Goal: Task Accomplishment & Management: Complete application form

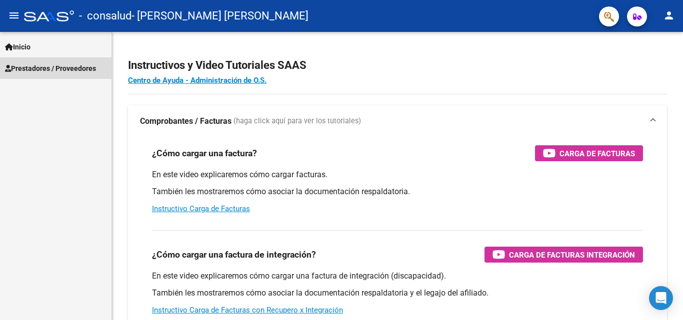
click at [65, 69] on span "Prestadores / Proveedores" at bounding box center [50, 68] width 91 height 11
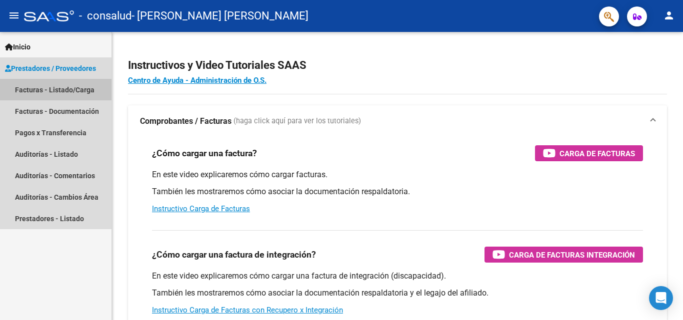
click at [45, 89] on link "Facturas - Listado/Carga" at bounding box center [55, 89] width 111 height 21
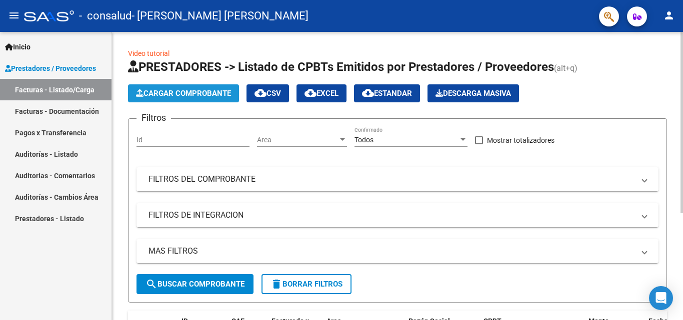
click at [207, 91] on span "Cargar Comprobante" at bounding box center [183, 93] width 95 height 9
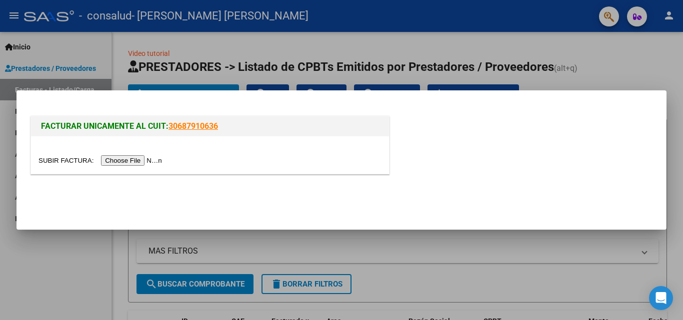
click at [142, 160] on input "file" at bounding box center [101, 160] width 126 height 10
click at [115, 166] on div at bounding box center [210, 154] width 358 height 37
click at [110, 157] on input "file" at bounding box center [101, 160] width 126 height 10
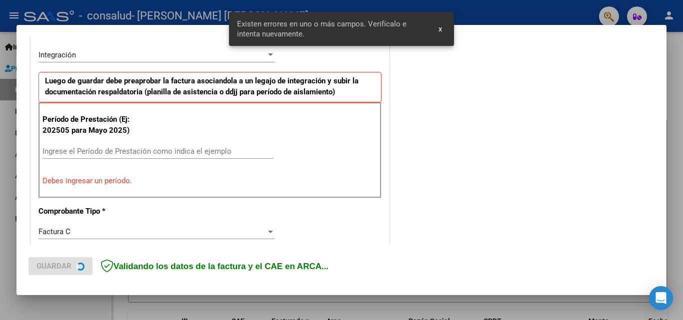
scroll to position [244, 0]
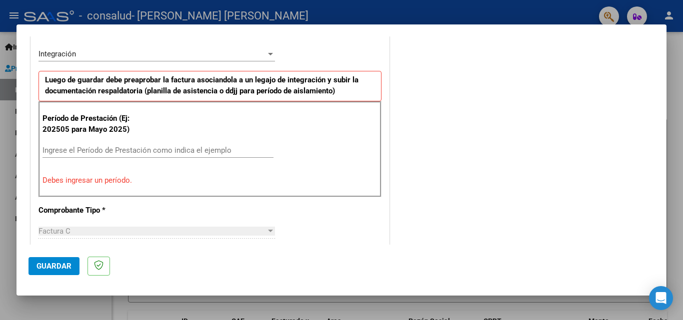
click at [101, 151] on input "Ingrese el Período de Prestación como indica el ejemplo" at bounding box center [157, 150] width 231 height 9
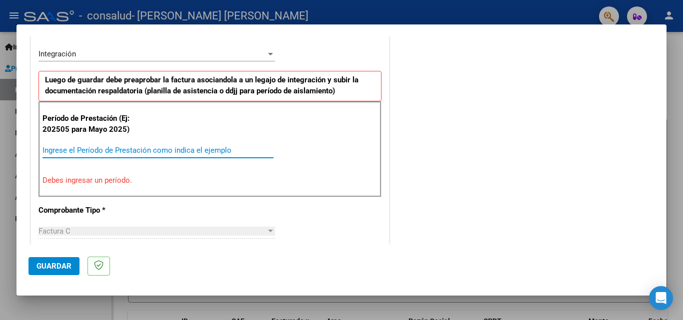
click at [101, 151] on input "Ingrese el Período de Prestación como indica el ejemplo" at bounding box center [157, 150] width 231 height 9
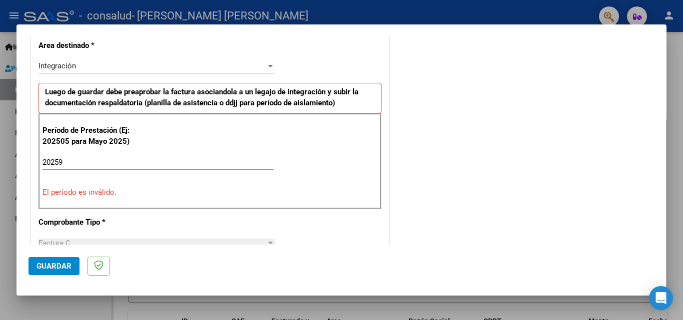
scroll to position [218, 0]
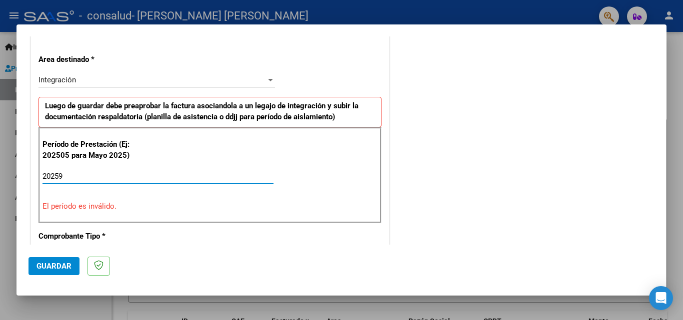
click at [57, 175] on input "20259" at bounding box center [157, 176] width 231 height 9
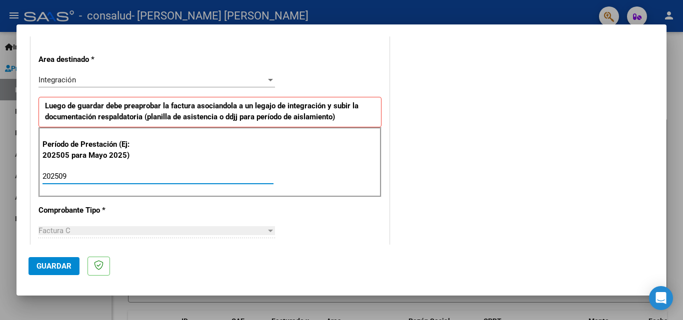
type input "202509"
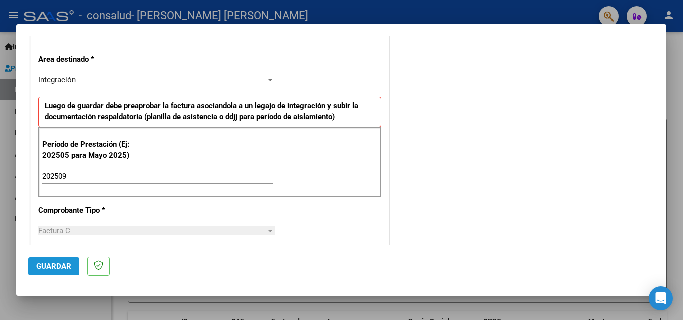
click at [62, 266] on span "Guardar" at bounding box center [53, 266] width 35 height 9
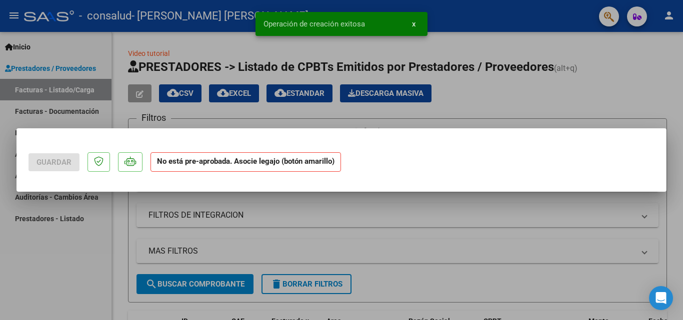
scroll to position [0, 0]
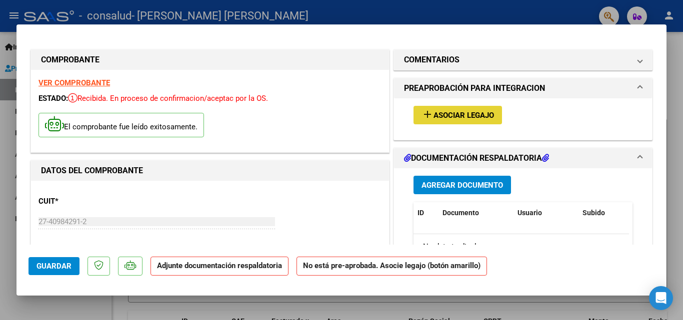
click at [423, 119] on mat-icon "add" at bounding box center [427, 114] width 12 height 12
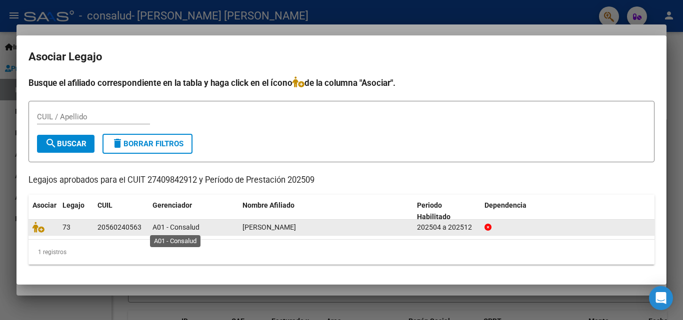
click at [172, 229] on span "A01 - Consalud" at bounding box center [175, 227] width 47 height 8
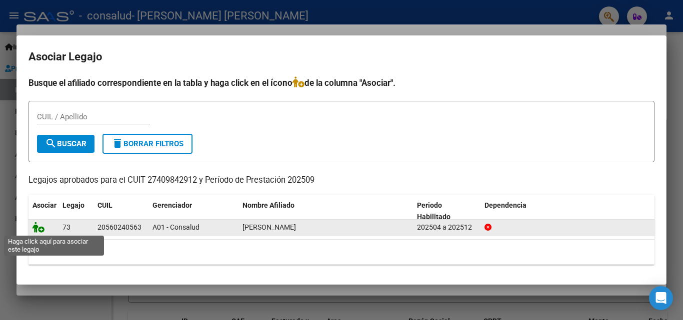
click at [42, 230] on icon at bounding box center [38, 227] width 12 height 11
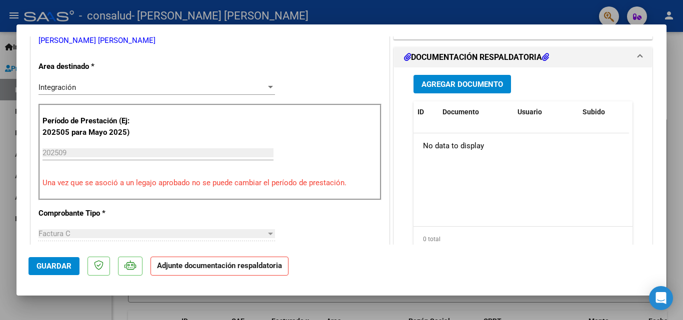
scroll to position [225, 0]
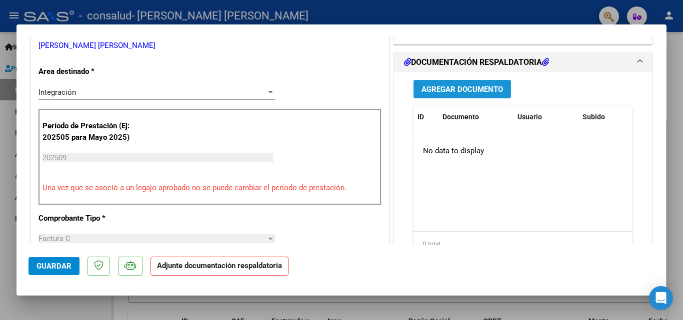
click at [421, 88] on span "Agregar Documento" at bounding box center [461, 89] width 81 height 9
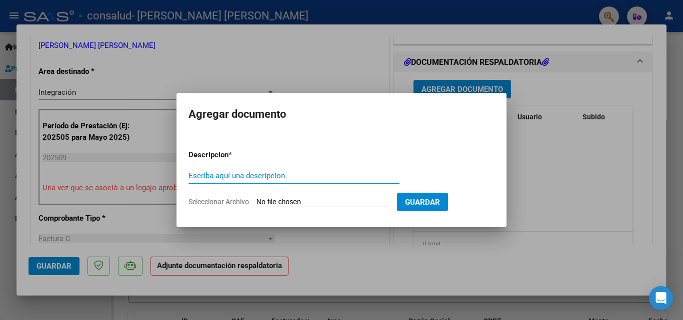
click at [252, 175] on input "Escriba aquí una descripcion" at bounding box center [293, 175] width 211 height 9
type input "PLANILLA DE ASISTENCIA AGOSTO"
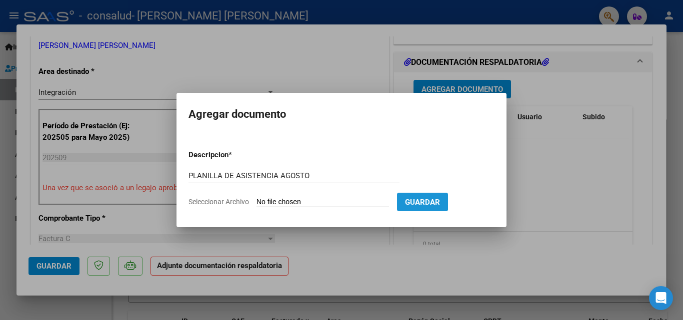
click at [440, 201] on span "Guardar" at bounding box center [422, 202] width 35 height 9
click at [274, 201] on input "Seleccionar Archivo" at bounding box center [322, 202] width 132 height 9
type input "C:\fakepath\IMG-20250904-WA0067.pdf"
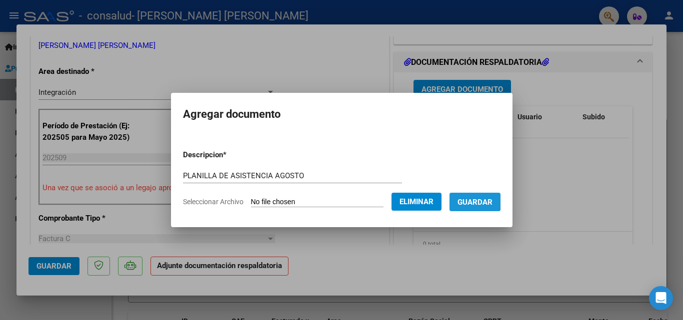
click at [476, 201] on span "Guardar" at bounding box center [474, 202] width 35 height 9
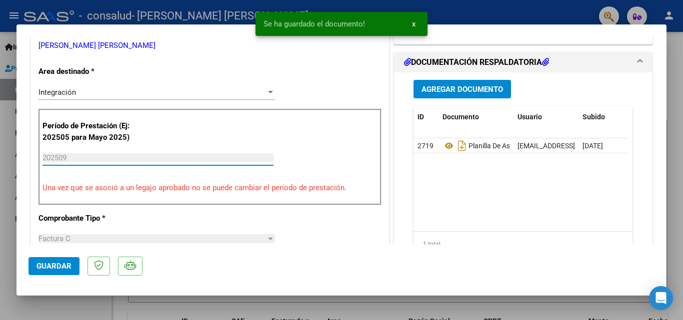
click at [84, 161] on input "202509" at bounding box center [157, 157] width 231 height 9
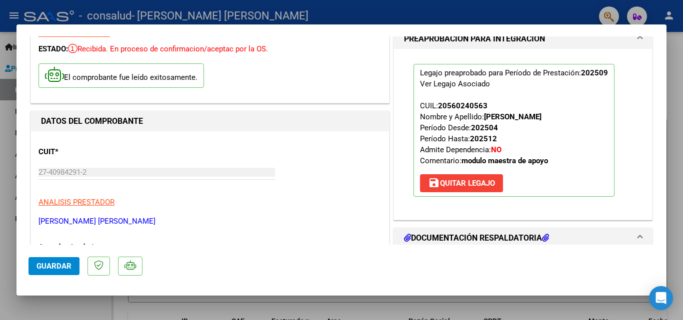
scroll to position [0, 0]
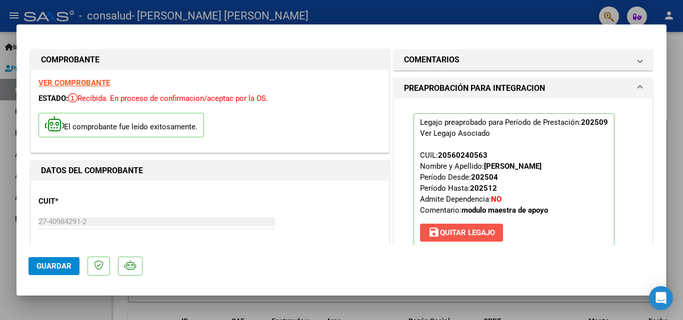
click at [487, 232] on span "save [PERSON_NAME]" at bounding box center [461, 232] width 67 height 9
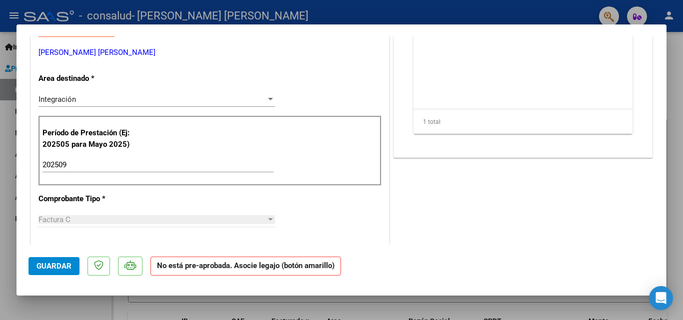
scroll to position [211, 0]
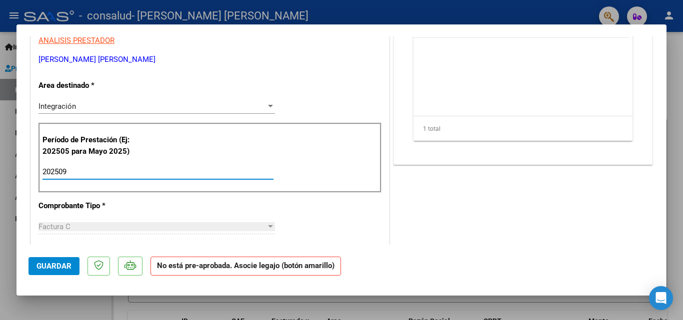
click at [83, 171] on input "202509" at bounding box center [157, 171] width 231 height 9
type input "202508"
click at [57, 269] on span "Guardar" at bounding box center [53, 266] width 35 height 9
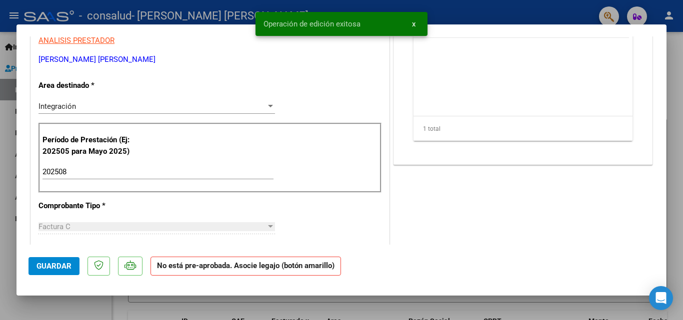
scroll to position [0, 0]
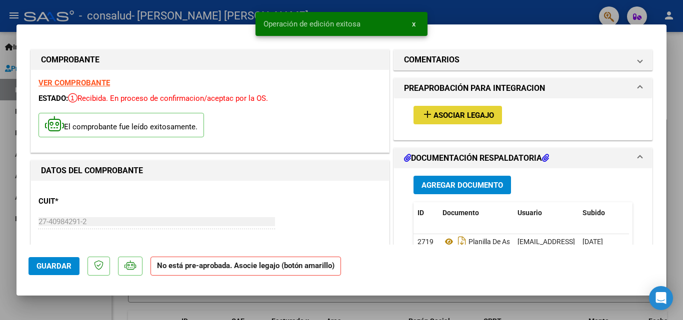
click at [470, 115] on span "Asociar Legajo" at bounding box center [463, 115] width 60 height 9
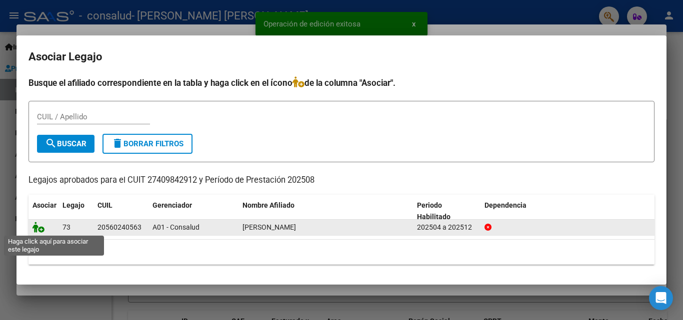
click at [39, 228] on icon at bounding box center [38, 227] width 12 height 11
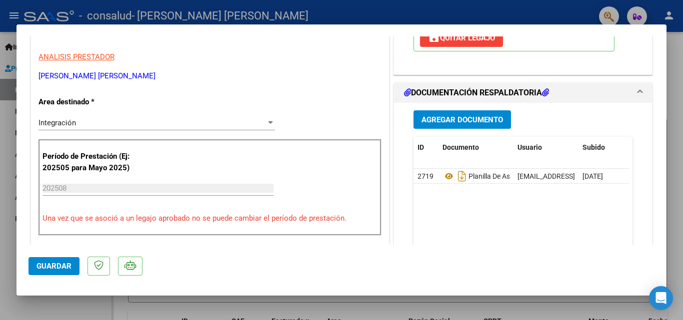
scroll to position [214, 0]
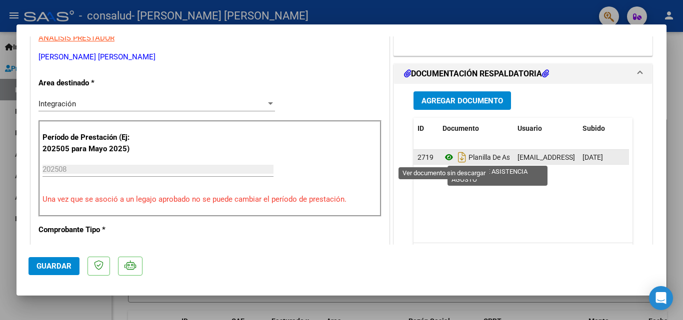
click at [445, 156] on icon at bounding box center [448, 157] width 13 height 12
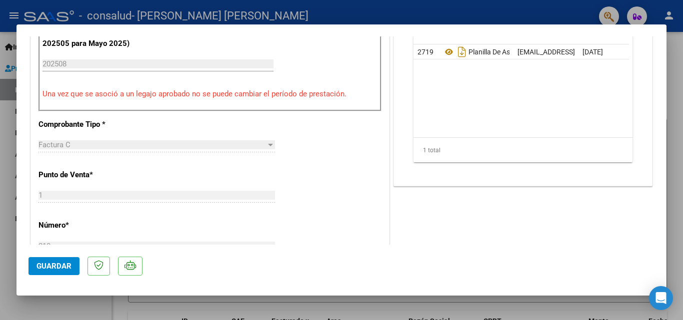
scroll to position [0, 0]
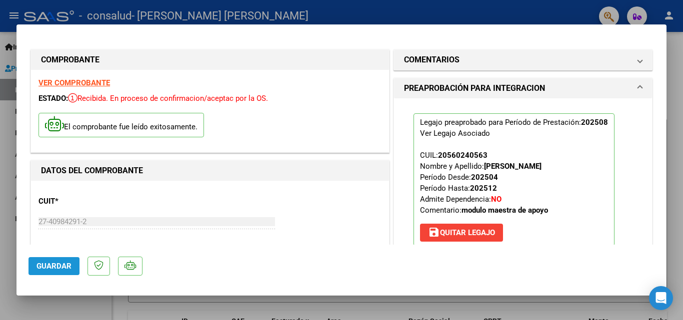
click at [45, 271] on button "Guardar" at bounding box center [53, 266] width 51 height 18
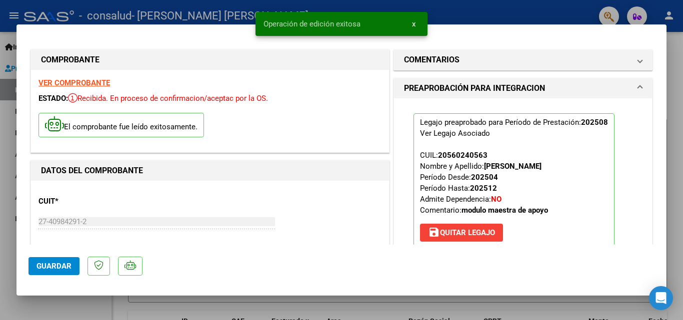
click at [678, 69] on div at bounding box center [341, 160] width 683 height 320
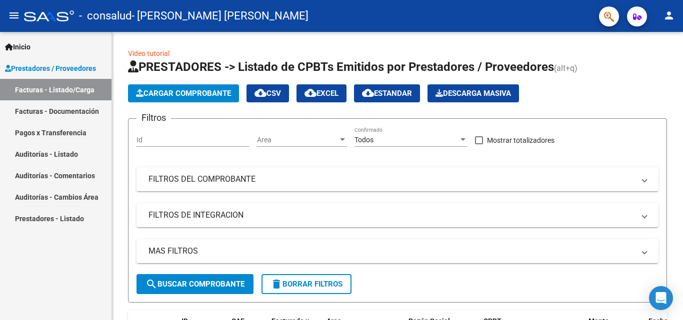
click at [64, 137] on link "Pagos x Transferencia" at bounding box center [55, 132] width 111 height 21
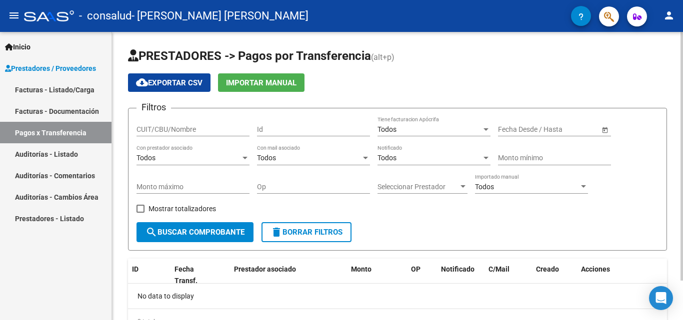
click at [666, 99] on div "PRESTADORES -> Pagos por Transferencia (alt+p) cloud_download Exportar CSV Impo…" at bounding box center [398, 199] width 573 height 334
click at [223, 231] on span "search Buscar Comprobante" at bounding box center [194, 232] width 99 height 9
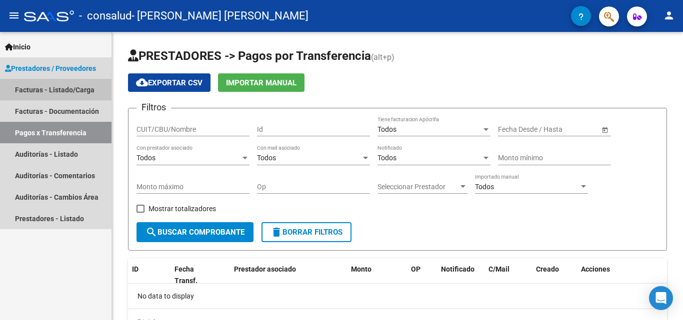
click at [60, 96] on link "Facturas - Listado/Carga" at bounding box center [55, 89] width 111 height 21
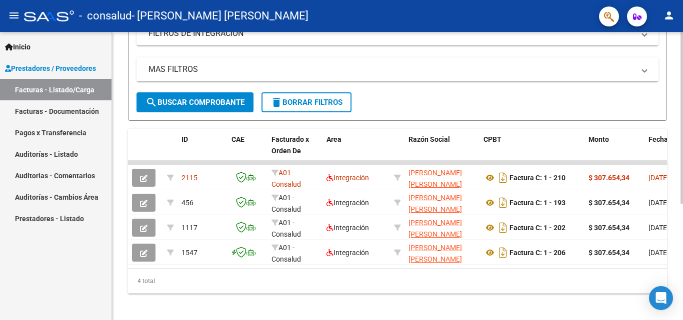
scroll to position [190, 0]
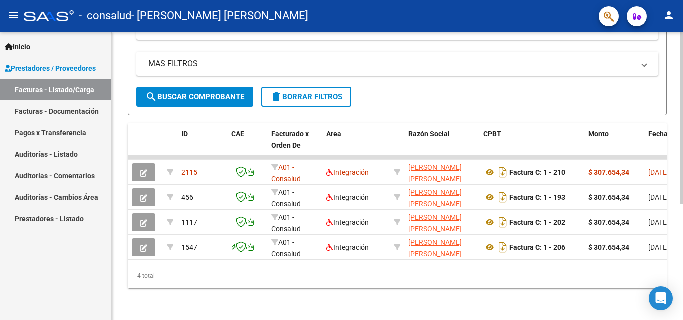
click at [681, 247] on div at bounding box center [681, 234] width 2 height 172
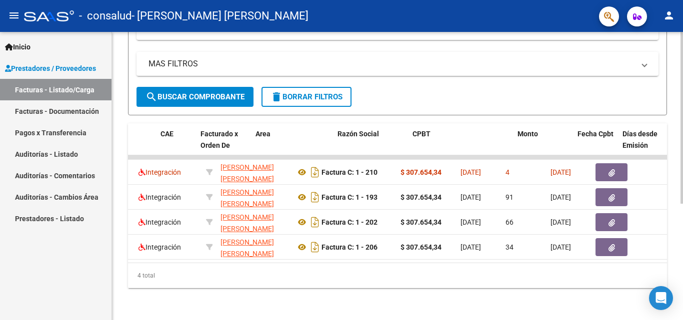
scroll to position [0, 0]
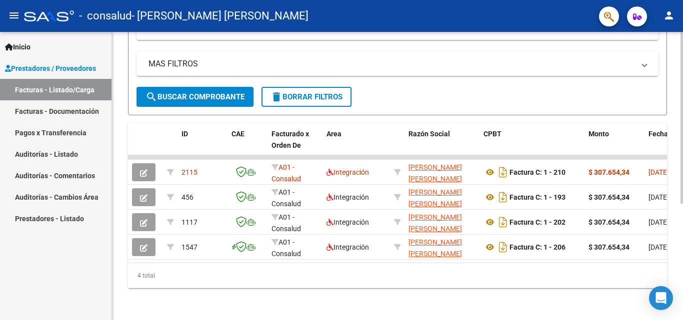
click at [415, 288] on div "4 total" at bounding box center [397, 275] width 539 height 25
